Goal: Task Accomplishment & Management: Manage account settings

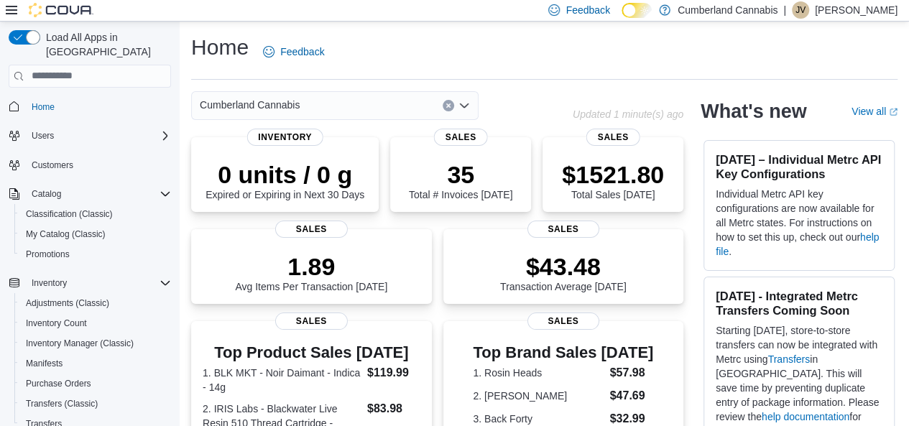
click at [847, 9] on p "[PERSON_NAME]" at bounding box center [856, 9] width 83 height 17
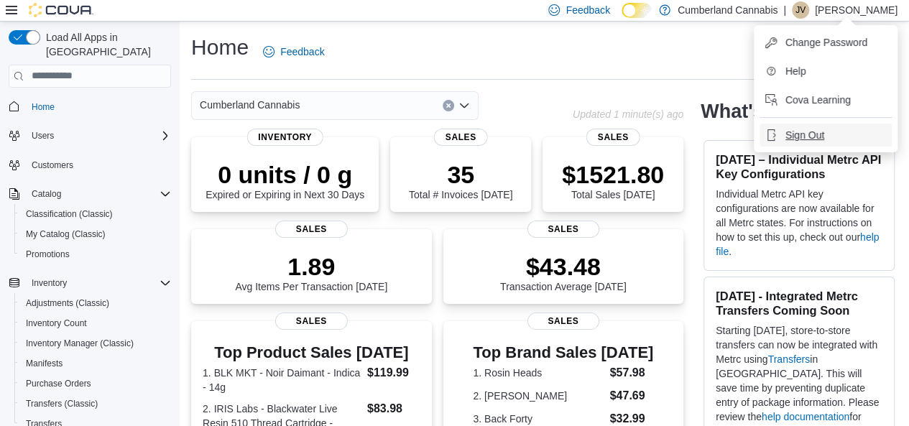
click at [803, 142] on span "Sign Out" at bounding box center [804, 135] width 39 height 14
